Goal: Contribute content: Add original content to the website for others to see

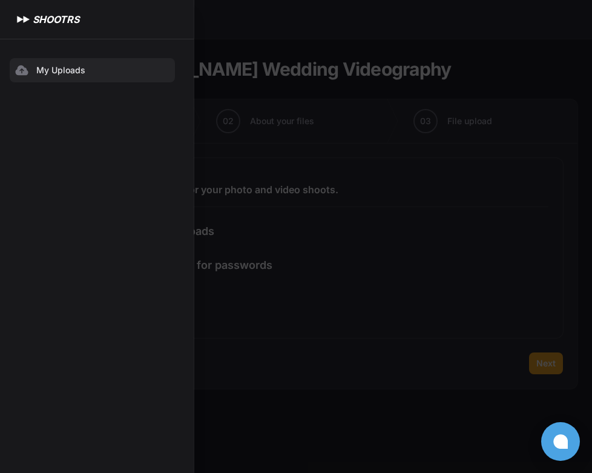
click at [91, 74] on span "My Uploads" at bounding box center [103, 70] width 134 height 12
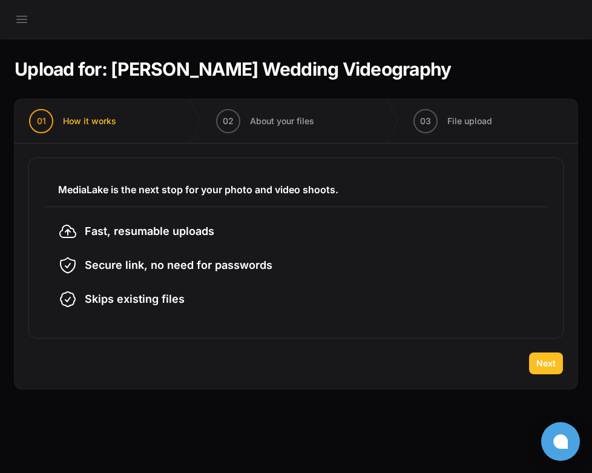
click at [537, 360] on span "Next" at bounding box center [546, 363] width 19 height 12
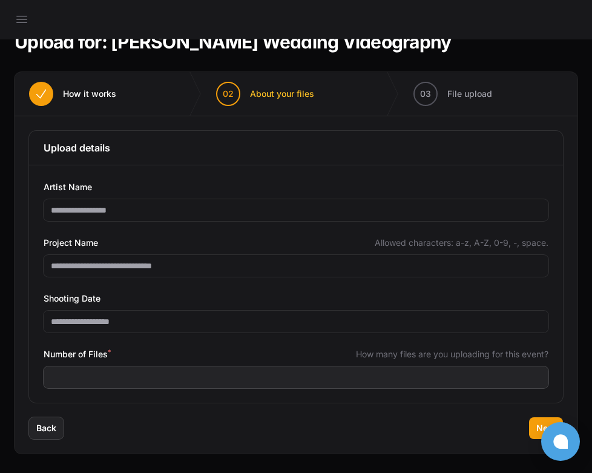
scroll to position [27, 0]
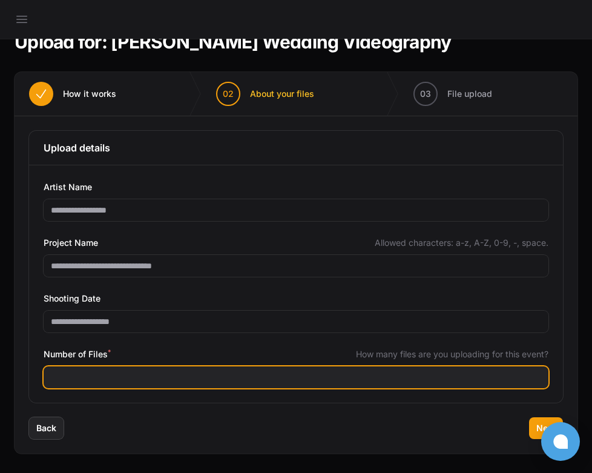
click at [290, 377] on input "Number of Files *" at bounding box center [296, 377] width 505 height 22
type input "***"
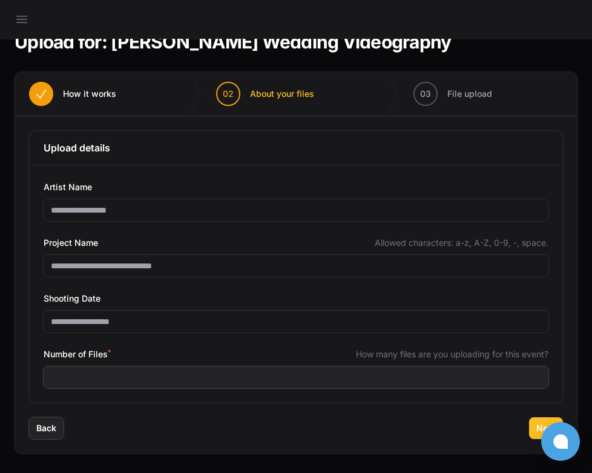
click at [536, 426] on button "Next" at bounding box center [546, 428] width 34 height 22
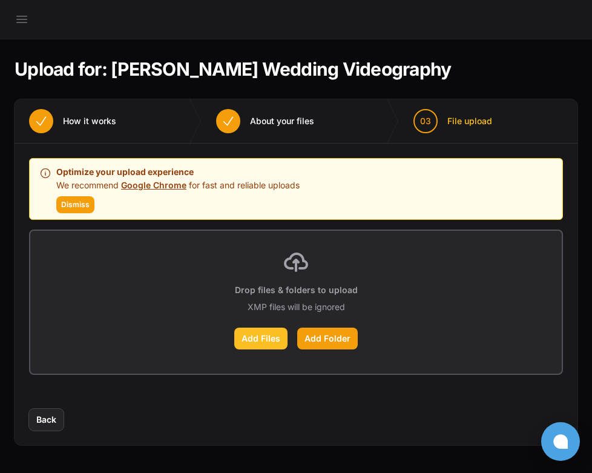
click at [270, 340] on label "Add Files" at bounding box center [260, 339] width 53 height 22
click at [0, 0] on input "Add Files" at bounding box center [0, 0] width 0 height 0
click at [319, 343] on label "Add Folder" at bounding box center [327, 339] width 61 height 22
click at [0, 0] on input "Add Folder" at bounding box center [0, 0] width 0 height 0
